Goal: Task Accomplishment & Management: Manage account settings

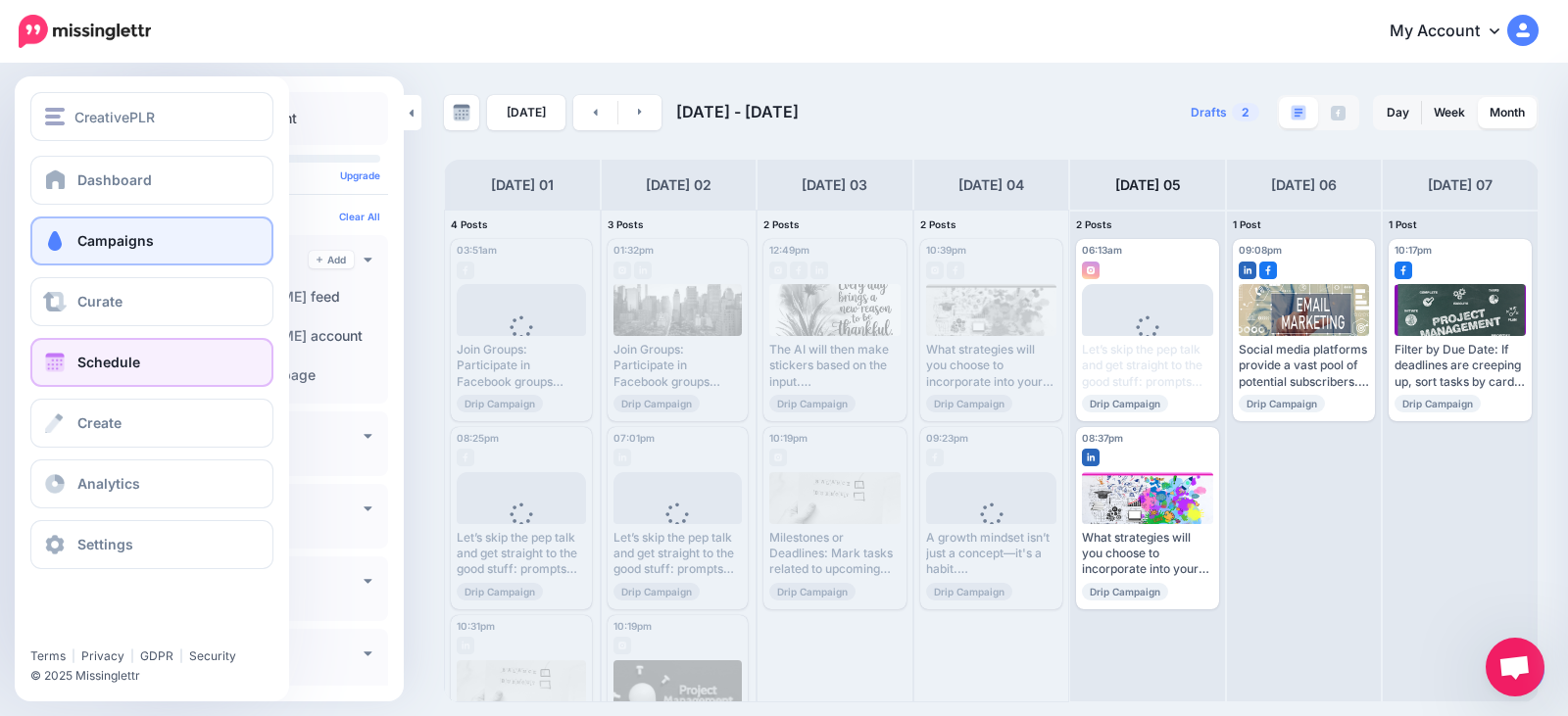
click at [158, 253] on link "Campaigns" at bounding box center [151, 240] width 243 height 49
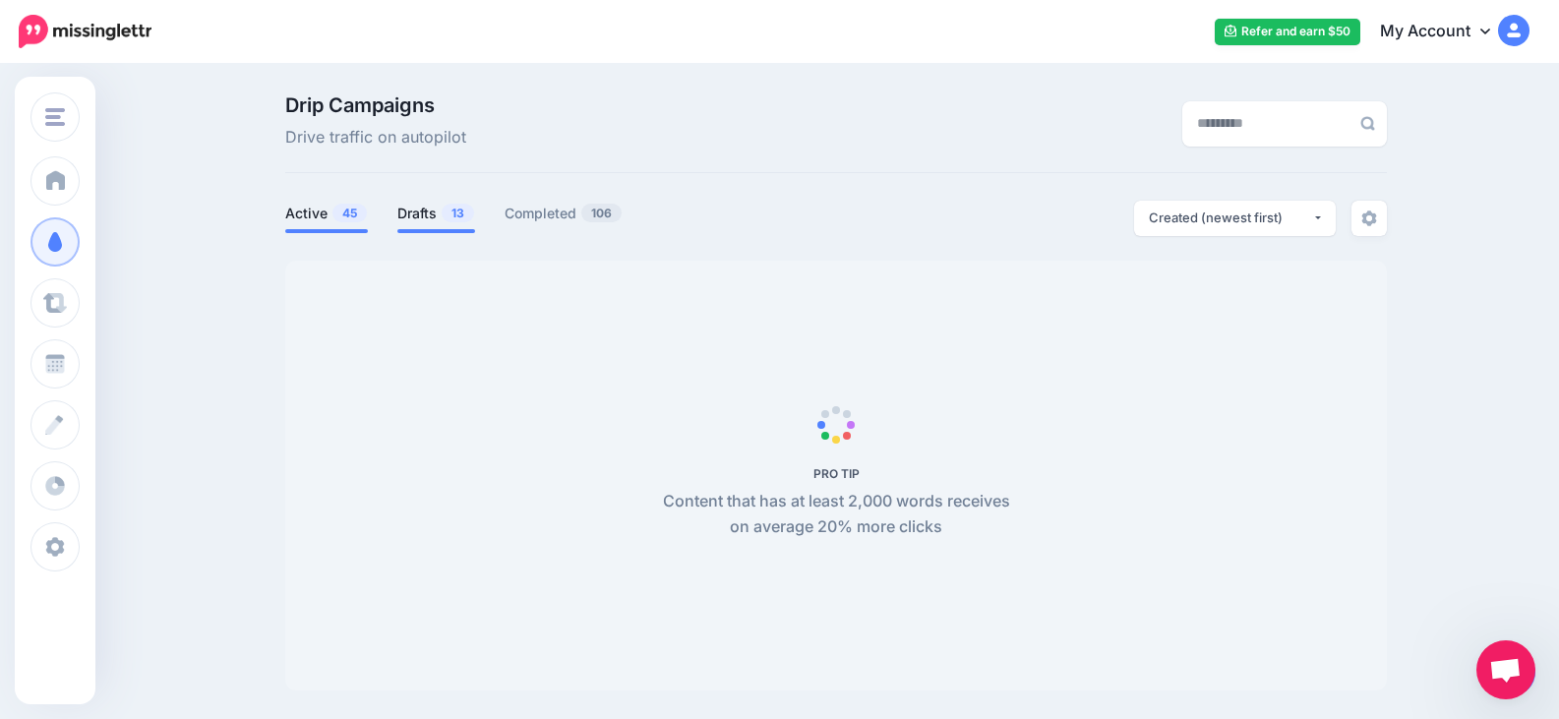
click at [430, 213] on link "Drafts 13" at bounding box center [436, 214] width 78 height 24
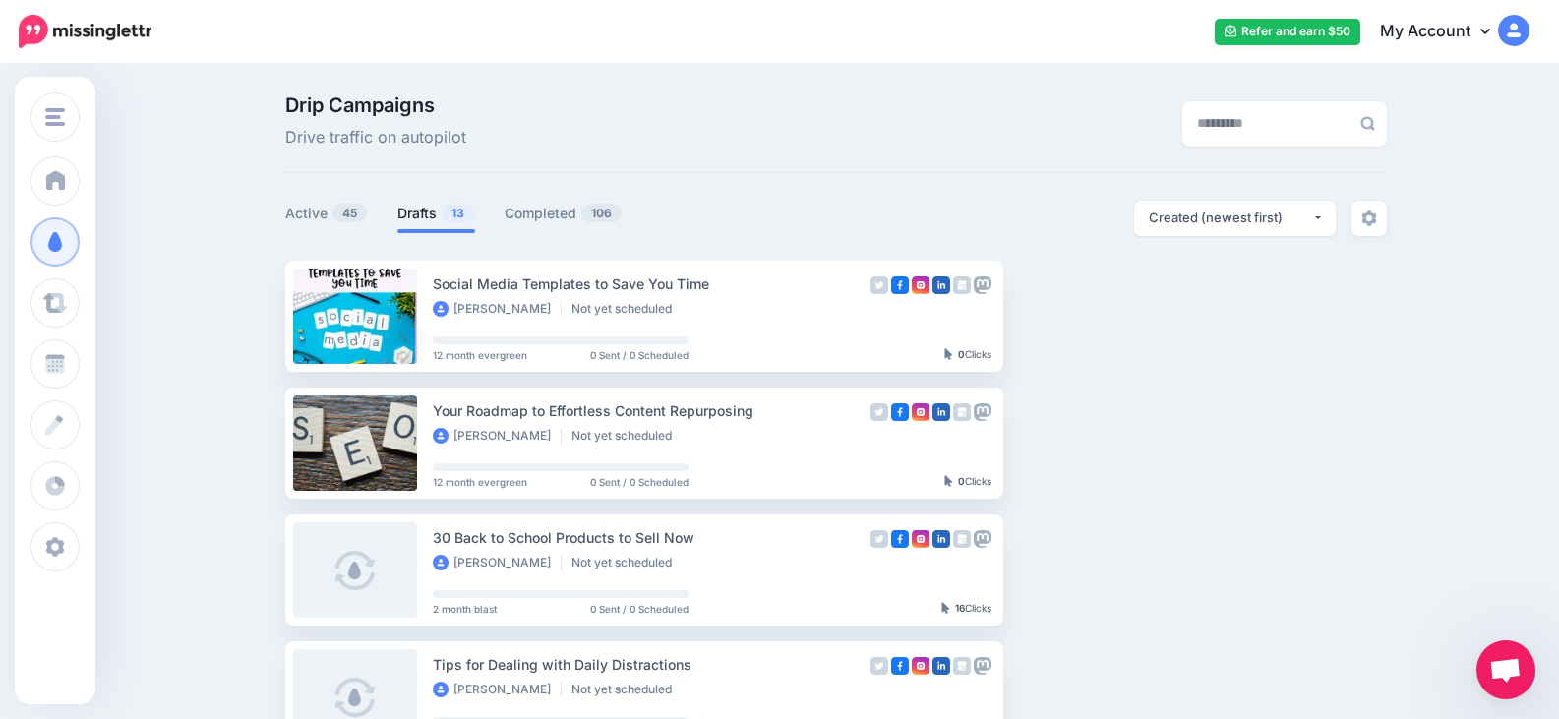
click at [446, 213] on link "Drafts 13" at bounding box center [436, 214] width 78 height 24
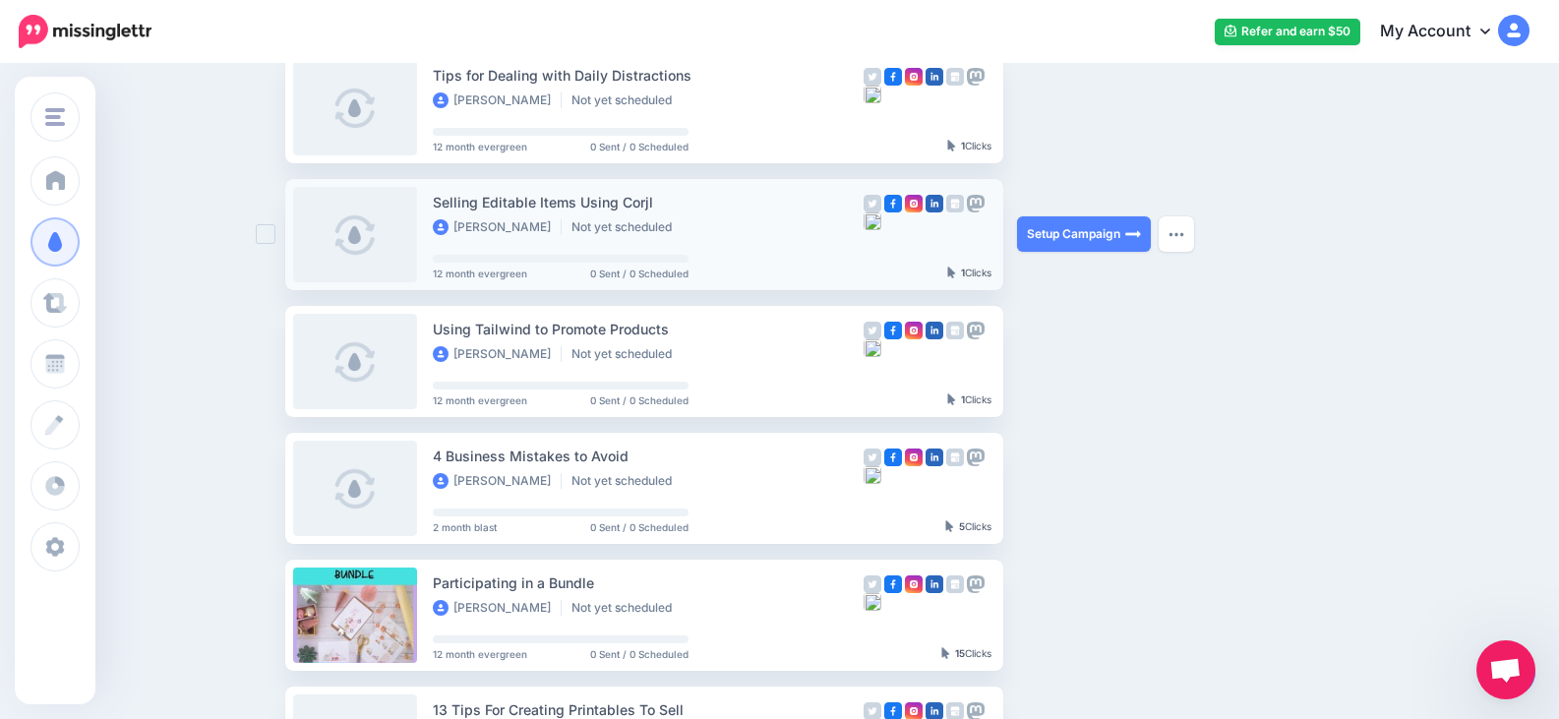
scroll to position [590, 0]
click at [1185, 230] on img "button" at bounding box center [1177, 233] width 16 height 6
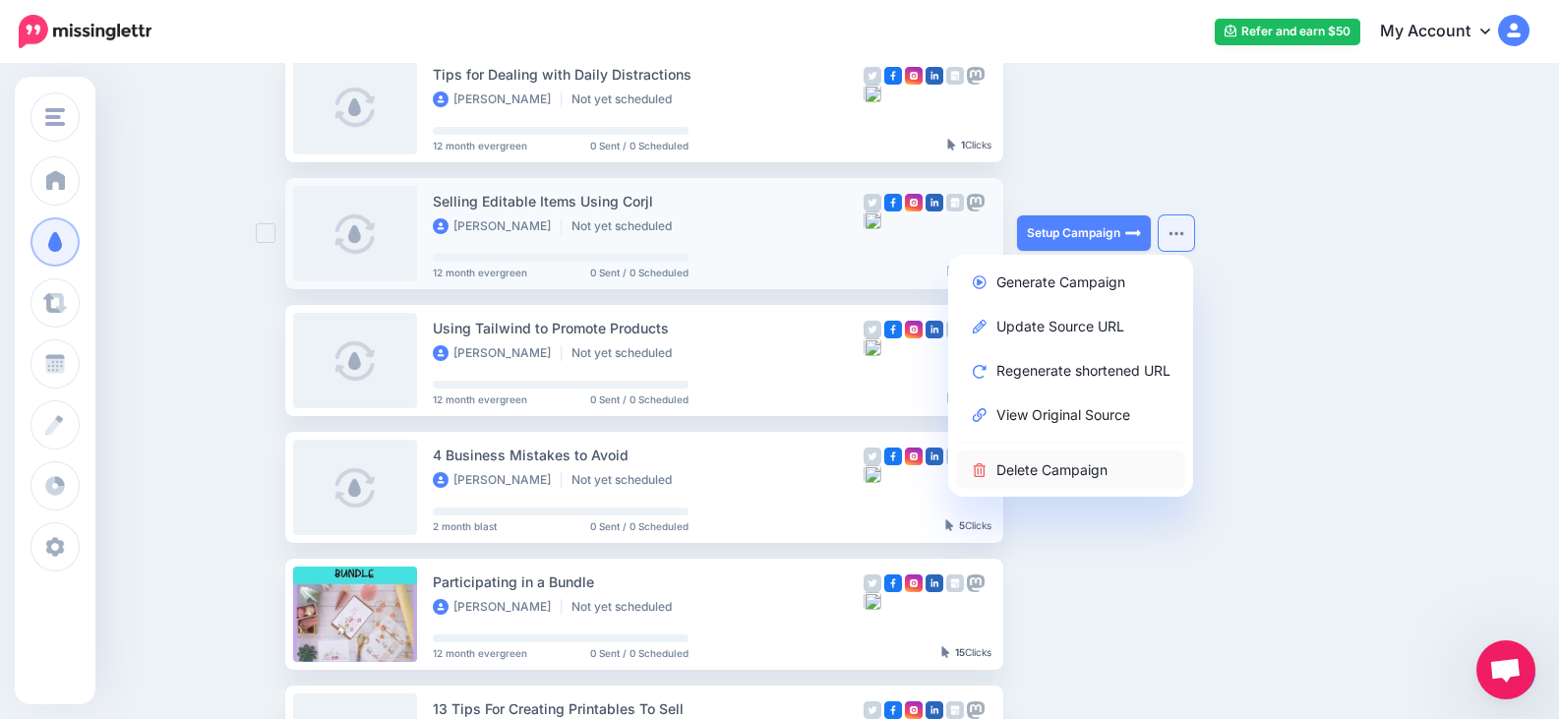
click at [1114, 474] on link "Delete Campaign" at bounding box center [1070, 470] width 229 height 38
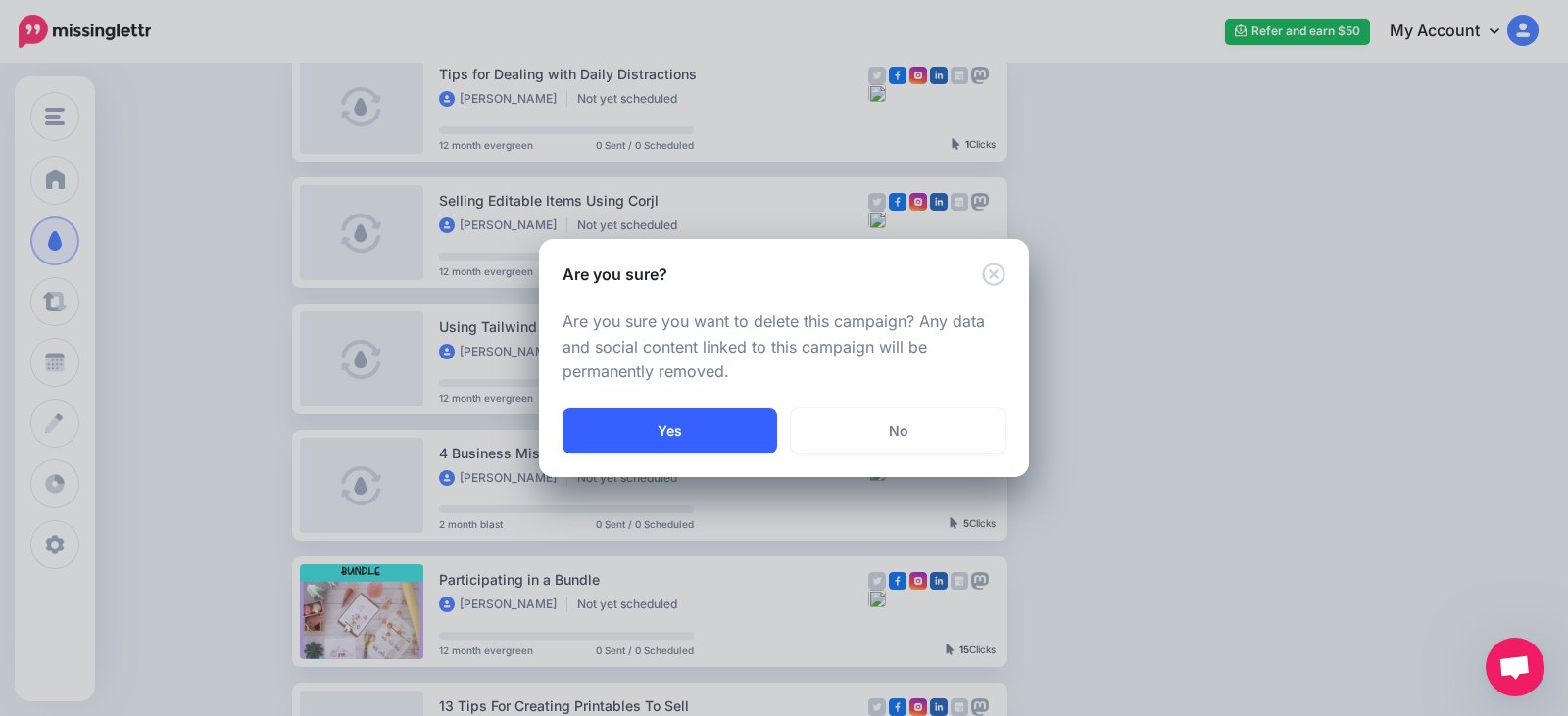
click at [712, 436] on button "Yes" at bounding box center [669, 430] width 214 height 45
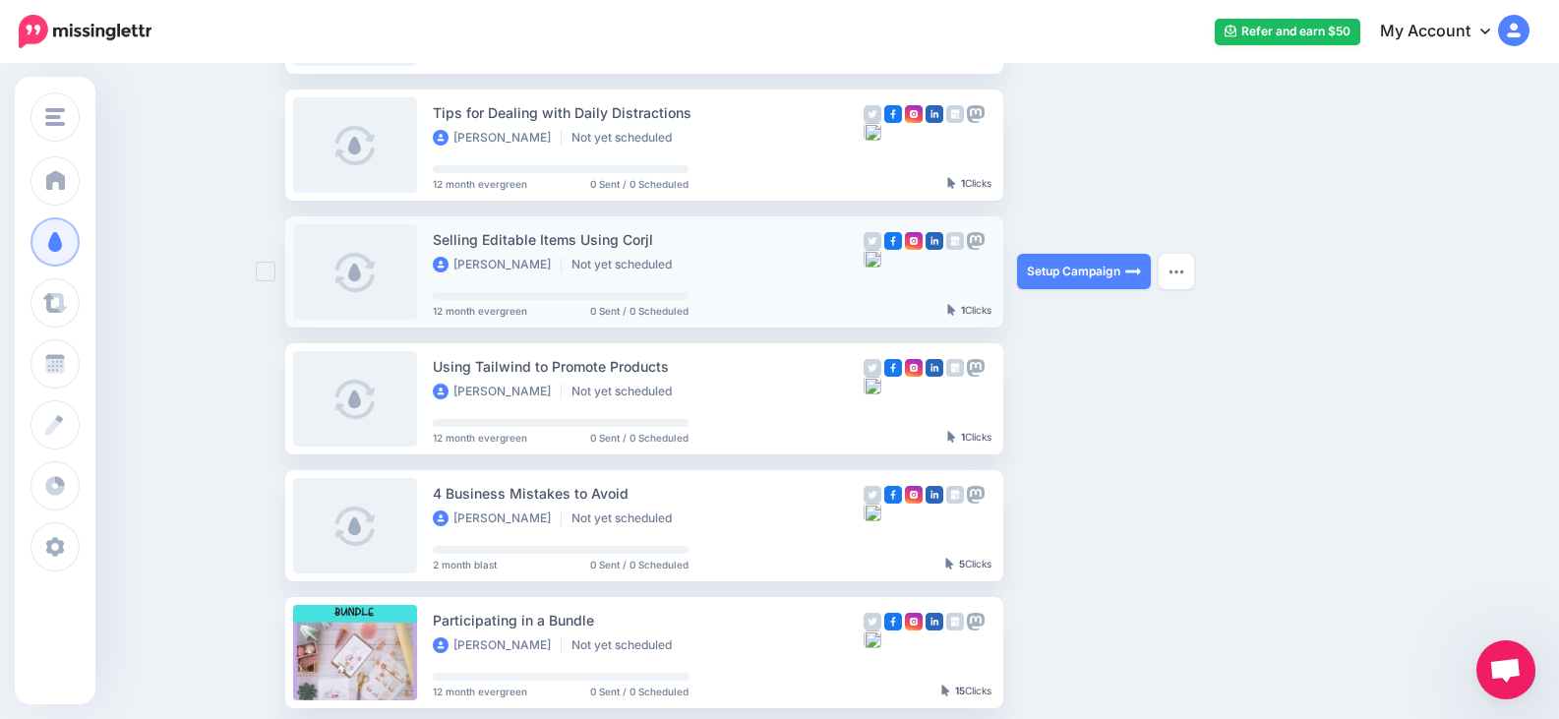
scroll to position [492, 0]
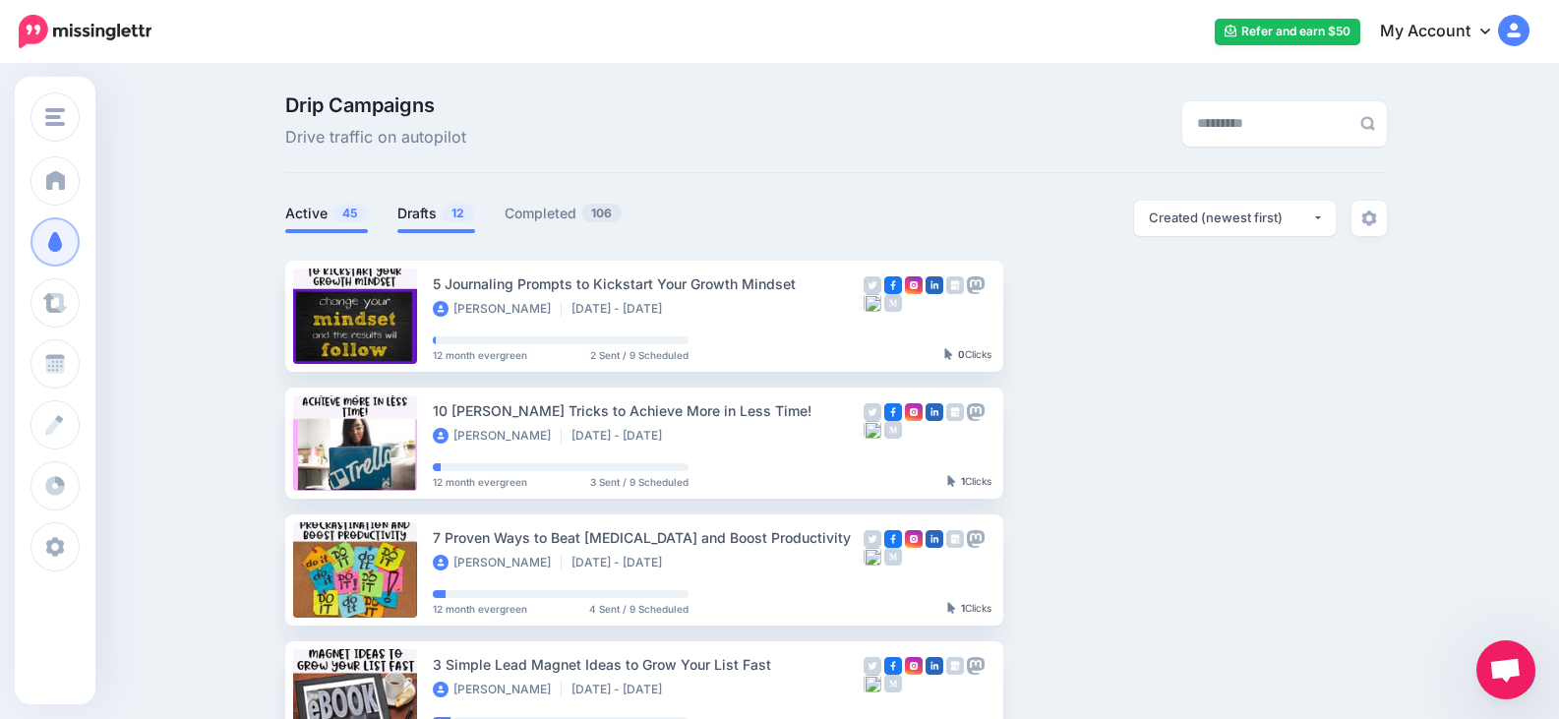
click at [434, 216] on link "Drafts 12" at bounding box center [436, 214] width 78 height 24
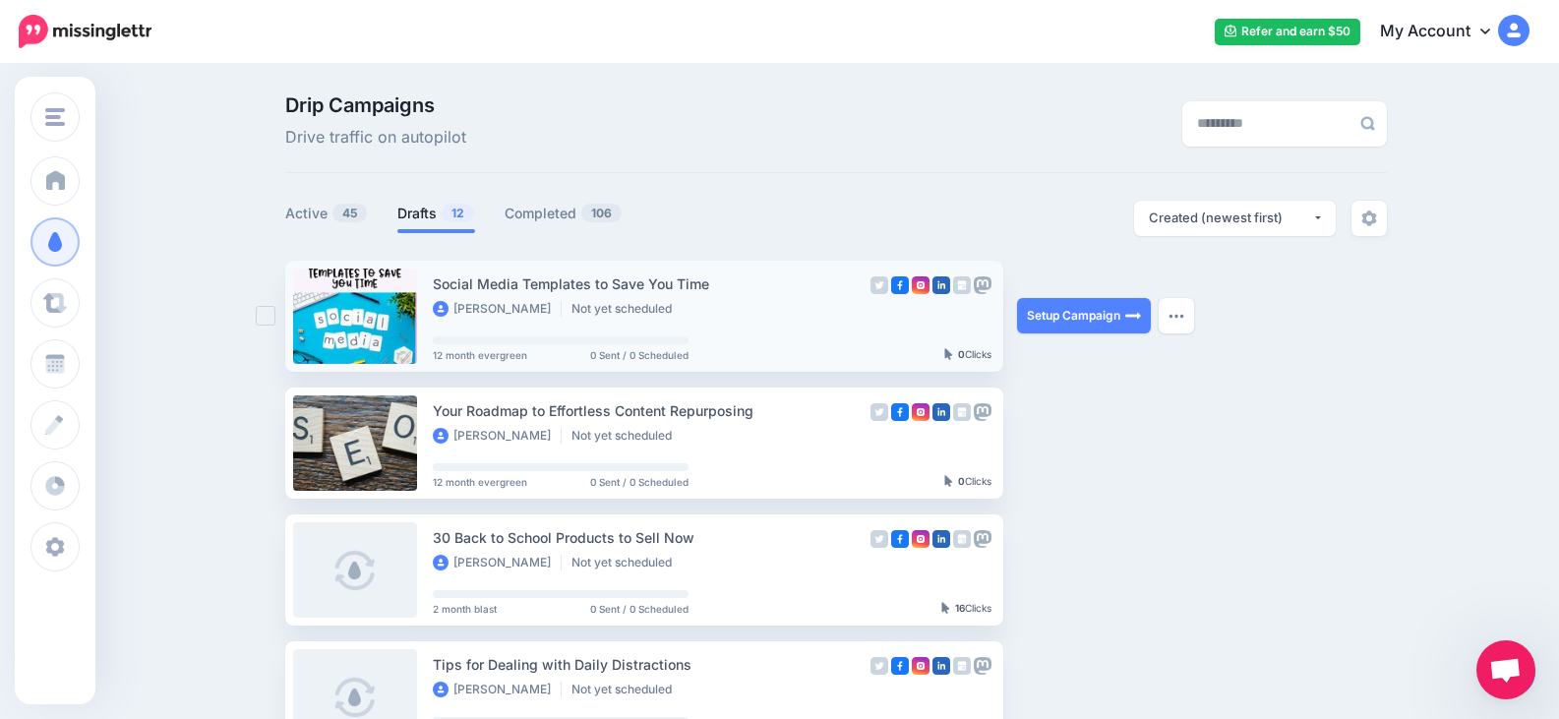
click at [577, 293] on div "Social Media Templates to Save You Time" at bounding box center [648, 284] width 431 height 23
click at [388, 318] on link at bounding box center [355, 316] width 124 height 95
